Goal: Task Accomplishment & Management: Use online tool/utility

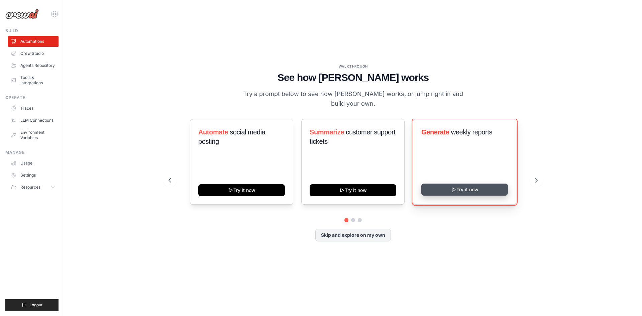
click at [467, 189] on button "Try it now" at bounding box center [464, 190] width 87 height 12
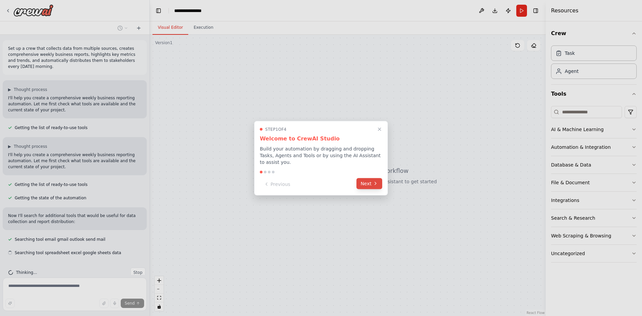
scroll to position [13, 0]
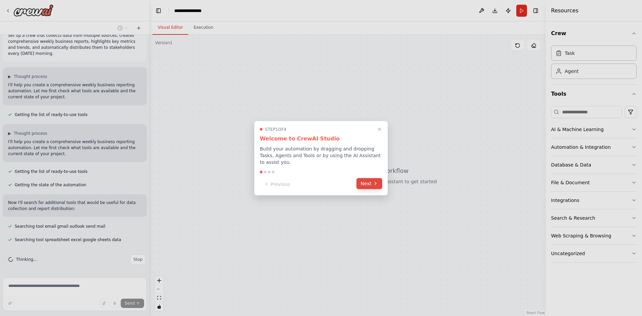
click at [367, 181] on button "Next" at bounding box center [369, 183] width 26 height 11
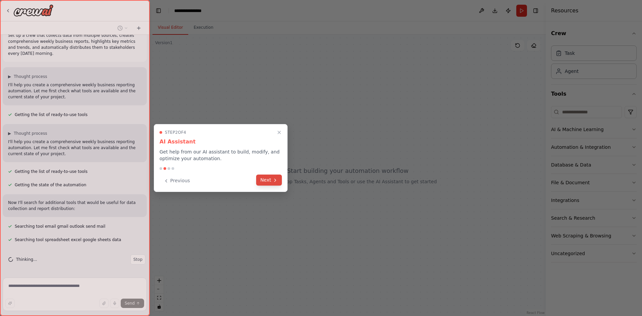
click at [263, 180] on button "Next" at bounding box center [269, 180] width 26 height 11
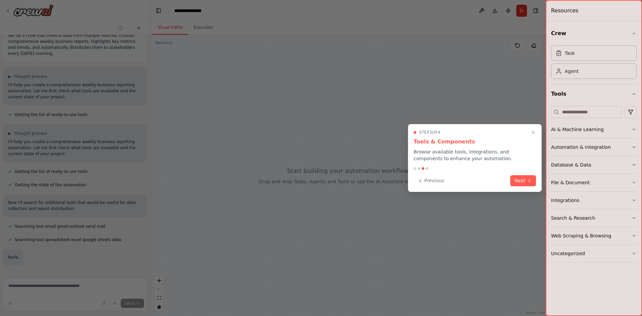
scroll to position [54, 0]
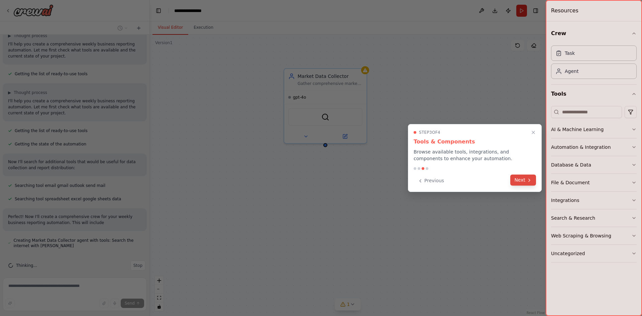
click at [525, 182] on button "Next" at bounding box center [523, 180] width 26 height 11
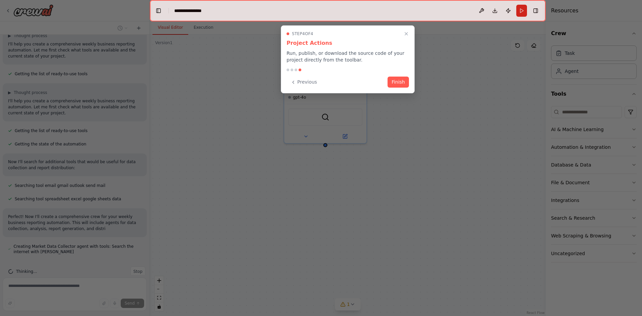
scroll to position [66, 0]
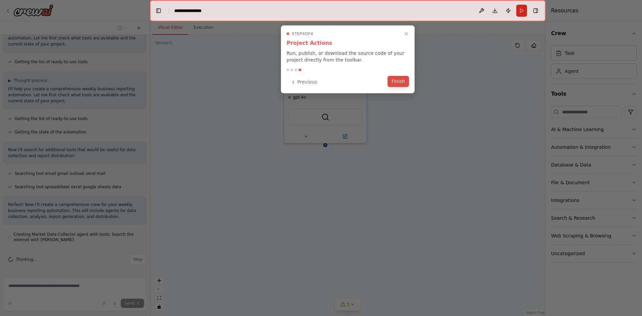
click at [393, 87] on button "Finish" at bounding box center [398, 81] width 21 height 11
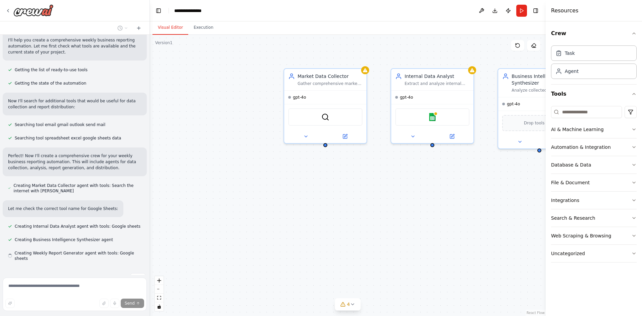
scroll to position [128, 0]
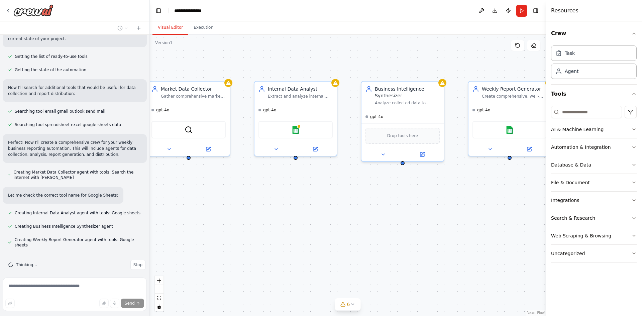
drag, startPoint x: 441, startPoint y: 187, endPoint x: 304, endPoint y: 200, distance: 137.4
click at [304, 200] on div "Market Data Collector Gather comprehensive market data, industry trends, and co…" at bounding box center [348, 175] width 396 height 281
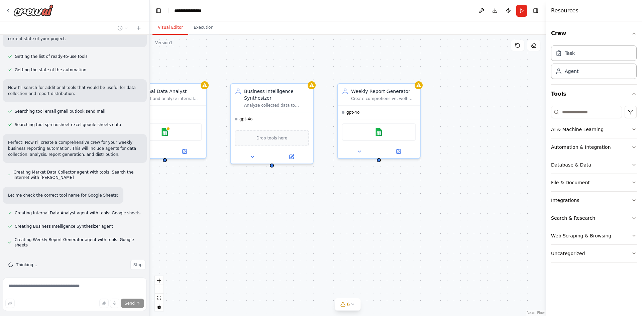
drag, startPoint x: 400, startPoint y: 206, endPoint x: 270, endPoint y: 209, distance: 130.8
click at [270, 209] on div "Market Data Collector Gather comprehensive market data, industry trends, and co…" at bounding box center [348, 175] width 396 height 281
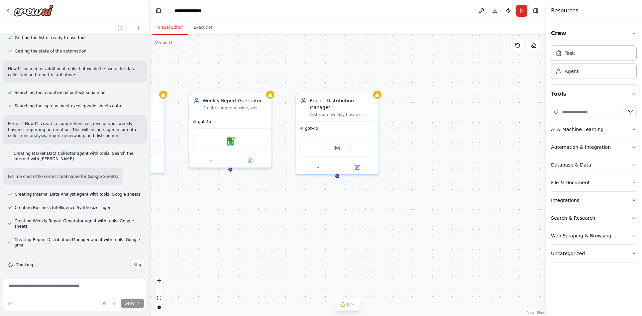
drag, startPoint x: 390, startPoint y: 204, endPoint x: 241, endPoint y: 214, distance: 148.8
click at [241, 214] on div "Market Data Collector Gather comprehensive market data, industry trends, and co…" at bounding box center [348, 175] width 396 height 281
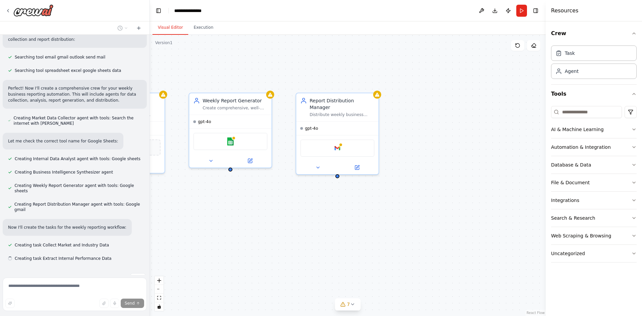
scroll to position [196, 0]
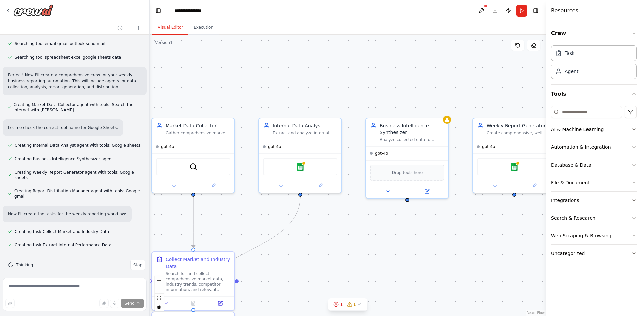
drag, startPoint x: 191, startPoint y: 194, endPoint x: 477, endPoint y: 217, distance: 286.6
click at [477, 217] on div ".deletable-edge-delete-btn { width: 20px; height: 20px; border: 0px solid #ffff…" at bounding box center [348, 175] width 396 height 281
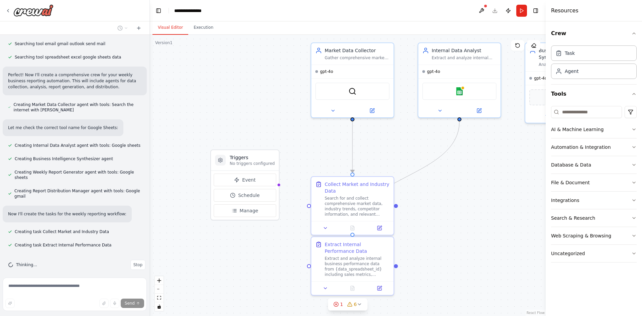
drag, startPoint x: 289, startPoint y: 240, endPoint x: 446, endPoint y: 166, distance: 173.7
click at [446, 166] on div ".deletable-edge-delete-btn { width: 20px; height: 20px; border: 0px solid #ffff…" at bounding box center [348, 175] width 396 height 281
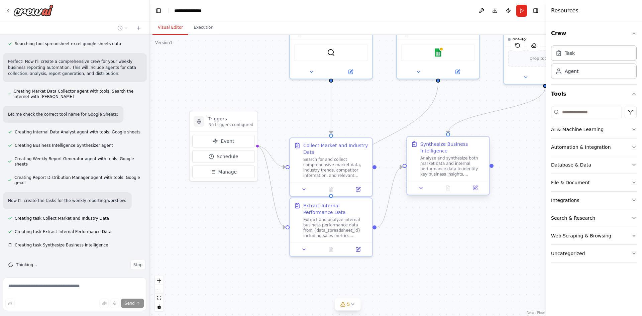
drag, startPoint x: 446, startPoint y: 210, endPoint x: 425, endPoint y: 172, distance: 44.3
click at [425, 172] on div ".deletable-edge-delete-btn { width: 20px; height: 20px; border: 0px solid #ffff…" at bounding box center [348, 175] width 396 height 281
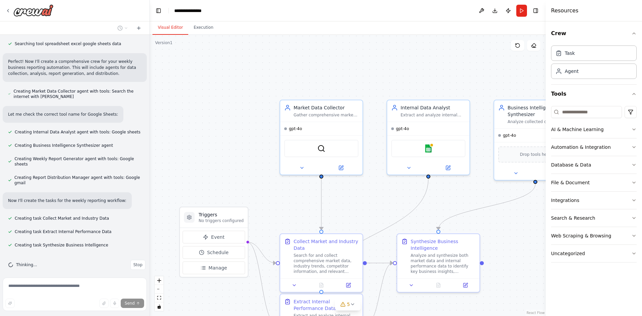
drag, startPoint x: 244, startPoint y: 100, endPoint x: 230, endPoint y: 174, distance: 74.5
click at [230, 174] on div ".deletable-edge-delete-btn { width: 20px; height: 20px; border: 0px solid #ffff…" at bounding box center [348, 175] width 396 height 281
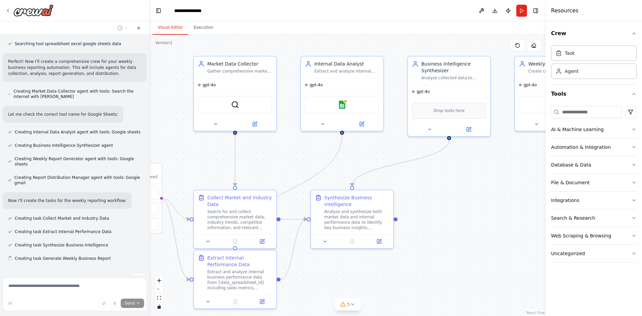
scroll to position [222, 0]
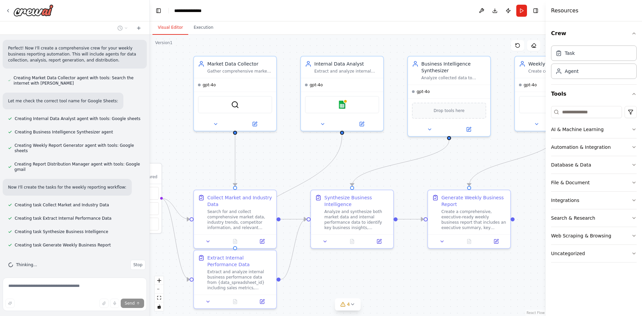
drag, startPoint x: 232, startPoint y: 137, endPoint x: 145, endPoint y: 93, distance: 96.8
click at [145, 93] on div "Set up a crew that collects data from multiple sources, creates comprehensive w…" at bounding box center [321, 158] width 642 height 316
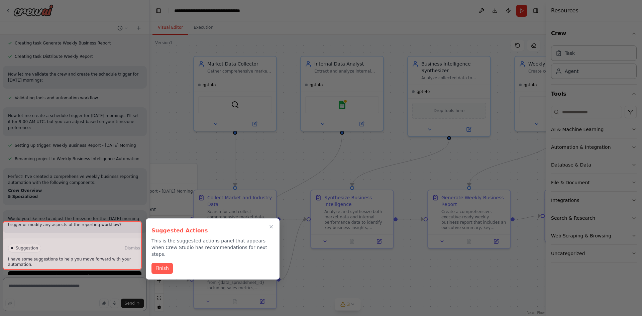
scroll to position [430, 0]
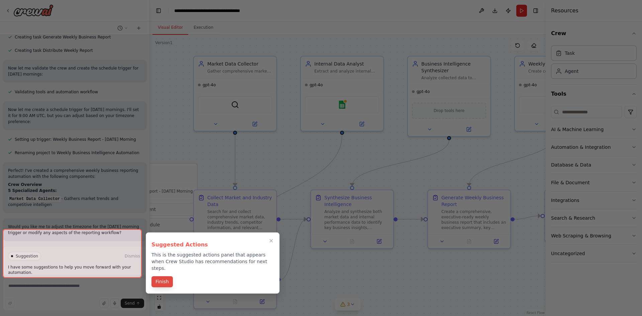
click at [159, 276] on button "Finish" at bounding box center [161, 281] width 21 height 11
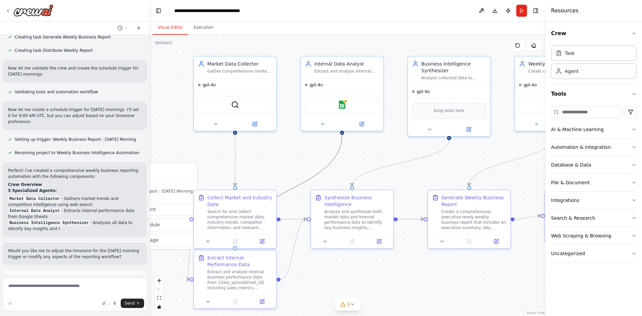
drag, startPoint x: 322, startPoint y: 168, endPoint x: 397, endPoint y: 129, distance: 84.5
click at [397, 129] on div ".deletable-edge-delete-btn { width: 20px; height: 20px; border: 0px solid #ffff…" at bounding box center [348, 175] width 396 height 281
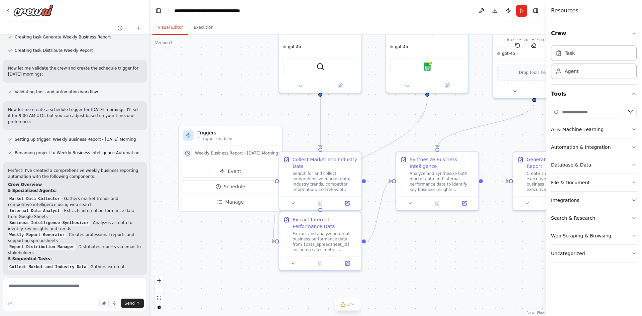
drag, startPoint x: 375, startPoint y: 165, endPoint x: 460, endPoint y: 126, distance: 93.4
click at [460, 126] on div ".deletable-edge-delete-btn { width: 20px; height: 20px; border: 0px solid #ffff…" at bounding box center [348, 175] width 396 height 281
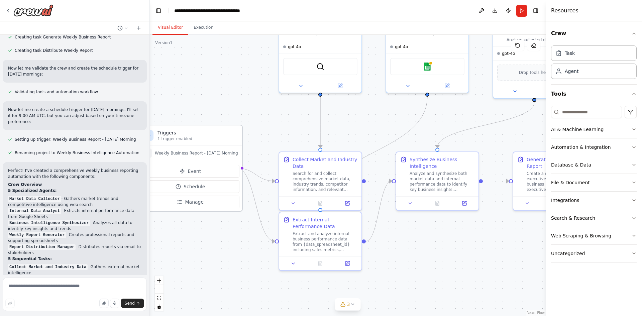
drag, startPoint x: 201, startPoint y: 122, endPoint x: 193, endPoint y: 130, distance: 11.6
click at [193, 130] on h3 "Triggers" at bounding box center [198, 132] width 81 height 7
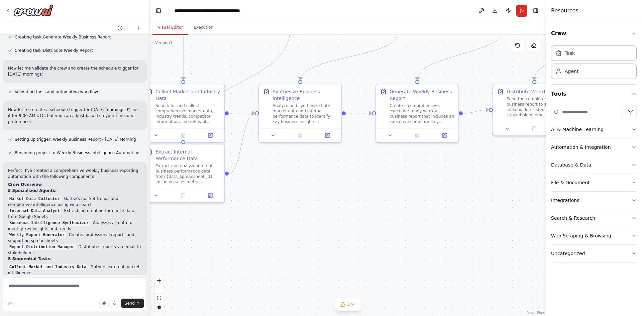
drag, startPoint x: 267, startPoint y: 116, endPoint x: 129, endPoint y: 45, distance: 155.1
click at [129, 45] on div "Set up a crew that collects data from multiple sources, creates comprehensive w…" at bounding box center [321, 158] width 642 height 316
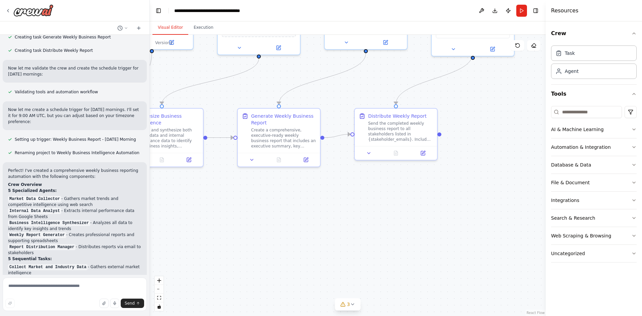
drag, startPoint x: 257, startPoint y: 210, endPoint x: 223, endPoint y: 213, distance: 33.9
click at [223, 213] on div ".deletable-edge-delete-btn { width: 20px; height: 20px; border: 0px solid #ffff…" at bounding box center [348, 175] width 396 height 281
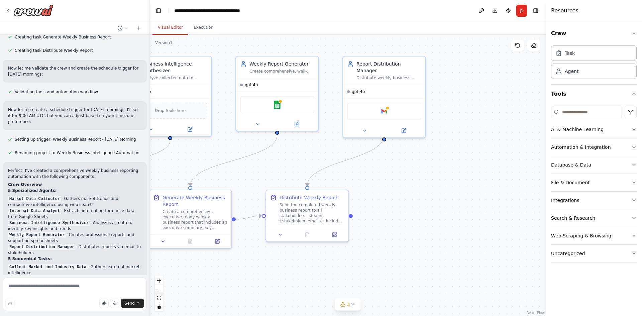
drag, startPoint x: 344, startPoint y: 205, endPoint x: 272, endPoint y: 282, distance: 105.5
click at [272, 282] on div ".deletable-edge-delete-btn { width: 20px; height: 20px; border: 0px solid #ffff…" at bounding box center [348, 175] width 396 height 281
click at [43, 11] on img at bounding box center [33, 10] width 40 height 12
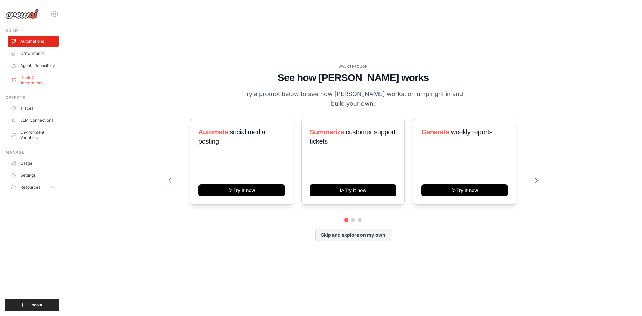
click at [32, 85] on link "Tools & Integrations" at bounding box center [34, 80] width 50 height 16
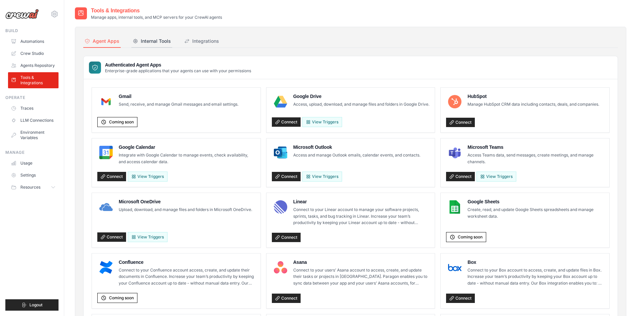
click at [161, 43] on div "Internal Tools" at bounding box center [152, 41] width 38 height 7
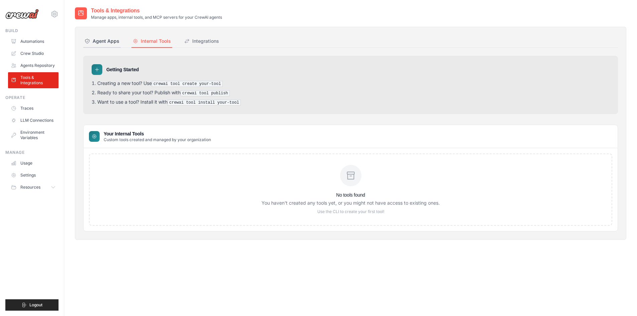
click at [101, 42] on div "Agent Apps" at bounding box center [102, 41] width 35 height 7
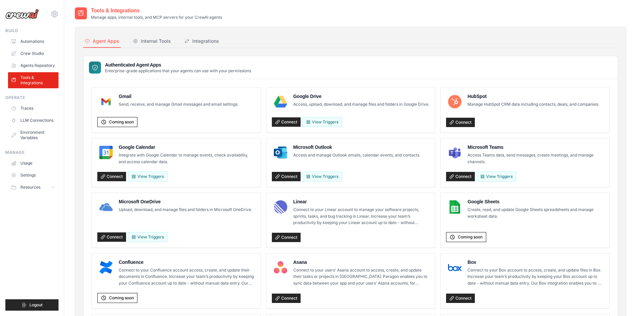
click at [28, 12] on img at bounding box center [21, 14] width 33 height 10
click at [27, 16] on img at bounding box center [21, 14] width 33 height 10
click at [30, 50] on link "Crew Studio" at bounding box center [34, 53] width 50 height 11
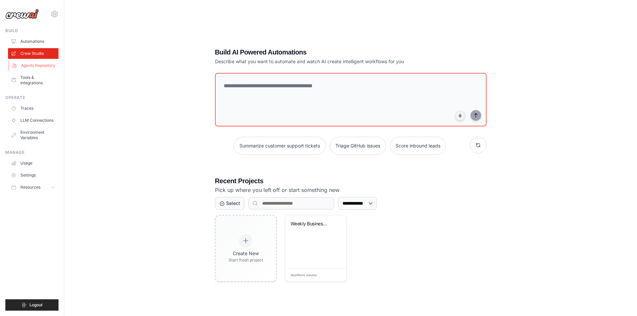
click at [29, 65] on link "Agents Repository" at bounding box center [34, 65] width 50 height 11
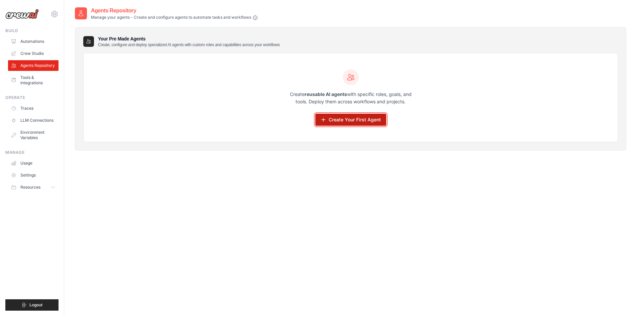
click at [377, 121] on link "Create Your First Agent" at bounding box center [350, 120] width 71 height 12
